Goal: Task Accomplishment & Management: Use online tool/utility

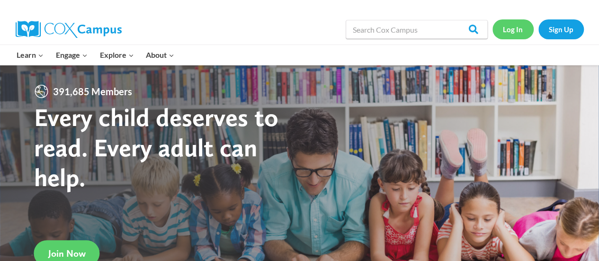
click at [514, 28] on link "Log In" at bounding box center [512, 28] width 41 height 19
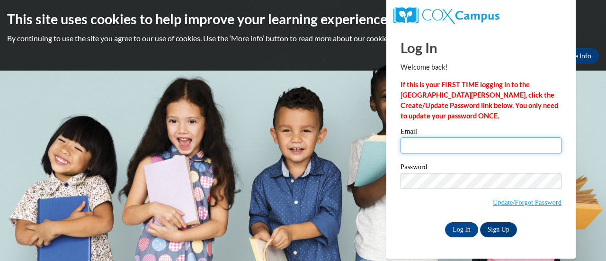
click at [428, 150] on input "Email" at bounding box center [480, 145] width 161 height 16
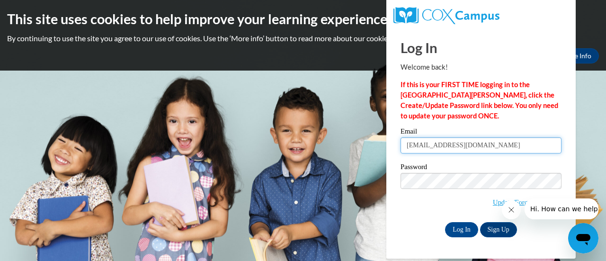
type input "rajotted@w-csd.org"
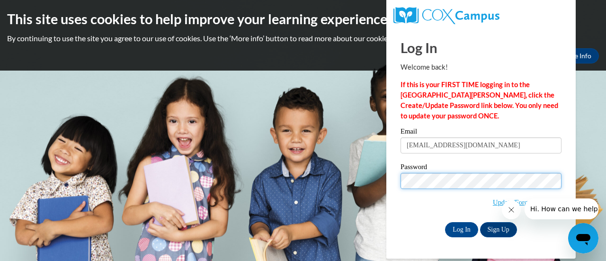
click at [445, 222] on input "Log In" at bounding box center [461, 229] width 33 height 15
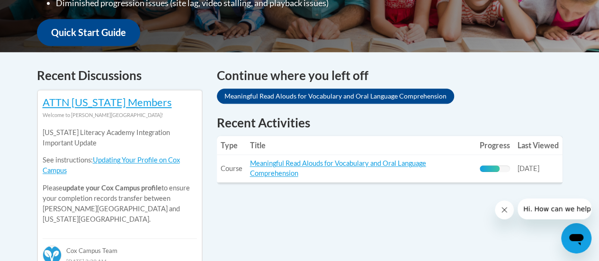
scroll to position [351, 0]
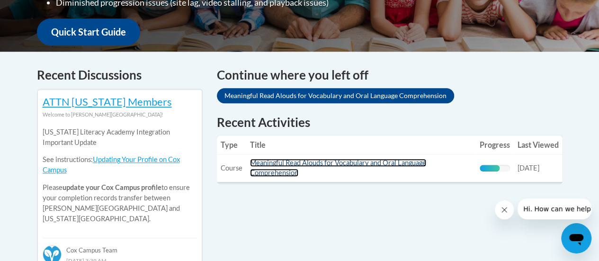
click at [280, 163] on link "Meaningful Read Alouds for Vocabulary and Oral Language Comprehension" at bounding box center [338, 168] width 176 height 18
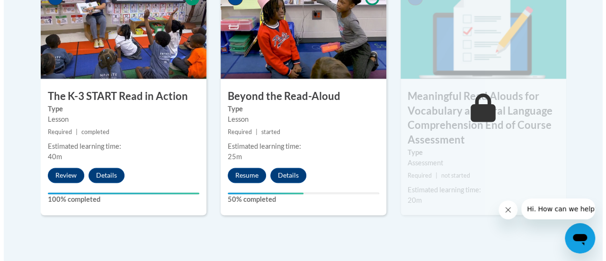
scroll to position [634, 0]
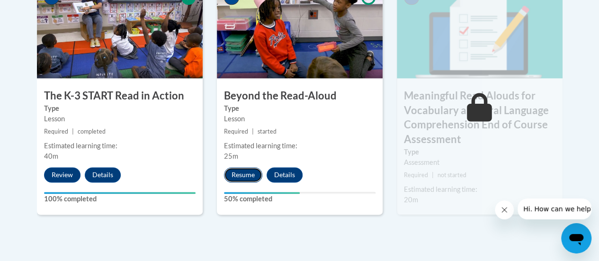
click at [241, 172] on button "Resume" at bounding box center [243, 174] width 38 height 15
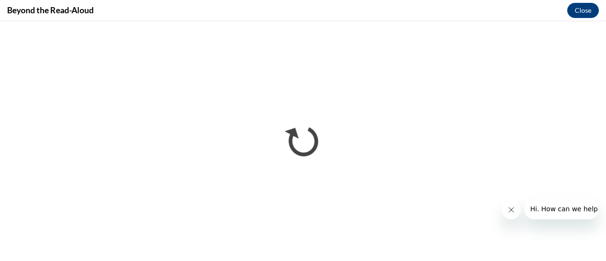
scroll to position [0, 0]
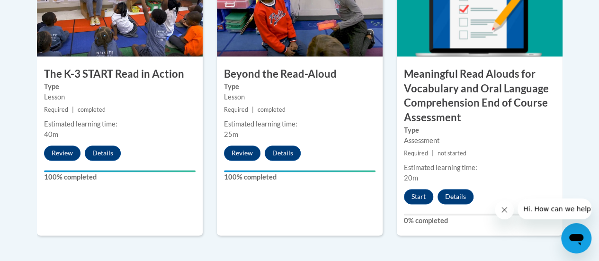
scroll to position [655, 0]
